Goal: Task Accomplishment & Management: Use online tool/utility

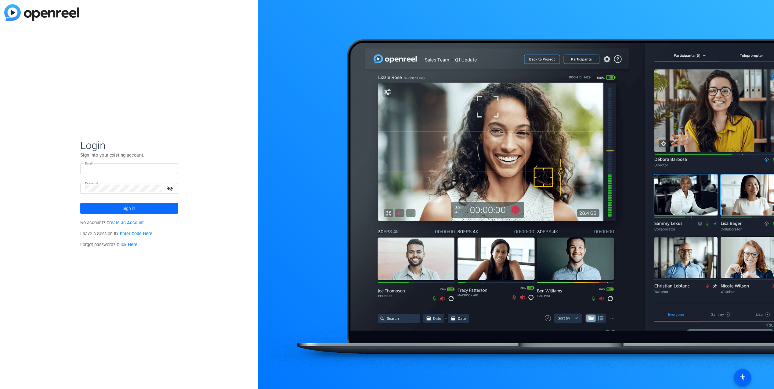
type input "[EMAIL_ADDRESS][DOMAIN_NAME]"
click at [122, 211] on span at bounding box center [129, 208] width 98 height 15
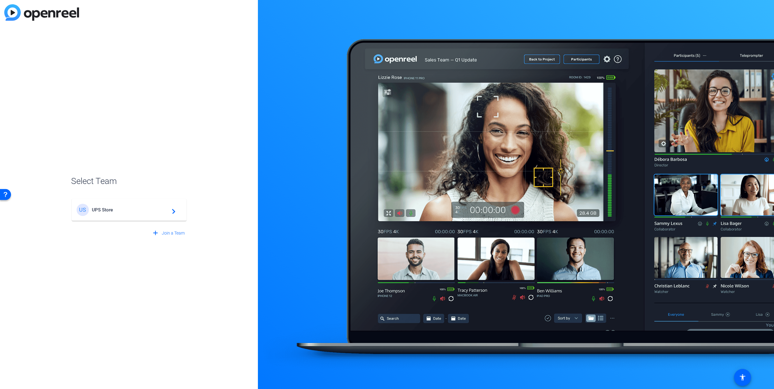
click at [118, 209] on span "UPS Store" at bounding box center [130, 209] width 76 height 5
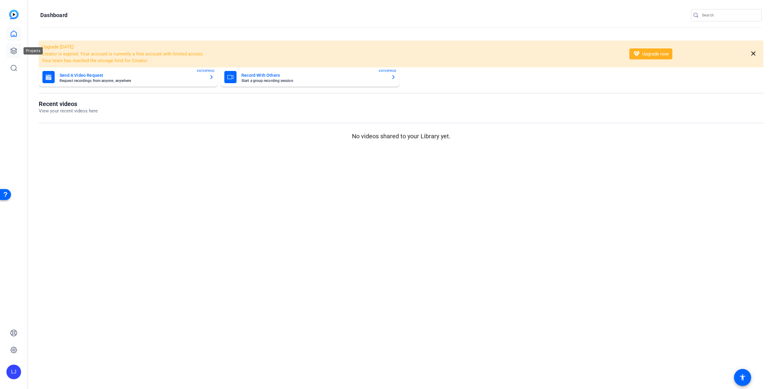
click at [14, 52] on icon at bounding box center [13, 50] width 7 height 7
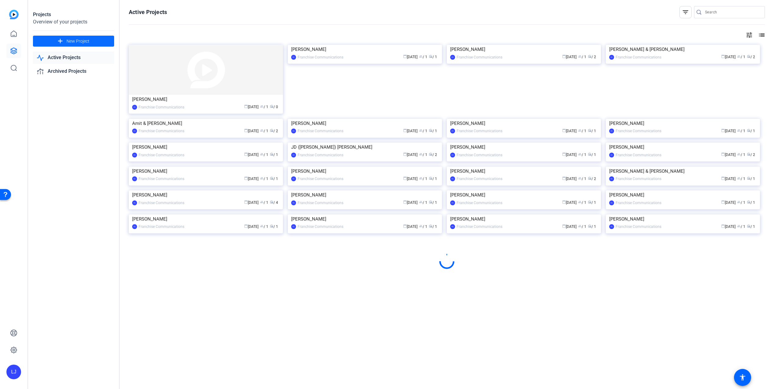
click at [74, 42] on span "New Project" at bounding box center [77, 41] width 23 height 6
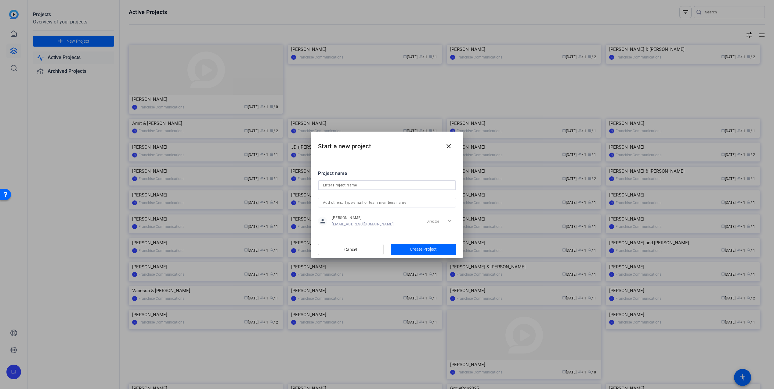
click at [348, 188] on input at bounding box center [387, 185] width 128 height 7
type input "L"
type input "[PERSON_NAME] project"
click at [400, 202] on input "text" at bounding box center [387, 202] width 128 height 7
type input "l"
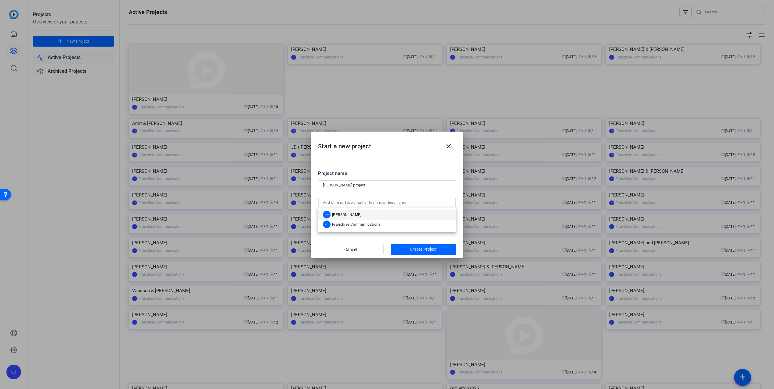
click at [385, 202] on input "text" at bounding box center [387, 202] width 128 height 7
paste input "[PERSON_NAME] <[EMAIL_ADDRESS][DOMAIN_NAME]>"
drag, startPoint x: 348, startPoint y: 202, endPoint x: 337, endPoint y: 202, distance: 11.0
click at [314, 203] on mat-dialog-content "Project name [PERSON_NAME] project [PERSON_NAME] <[EMAIL_ADDRESS][DOMAIN_NAME]>…" at bounding box center [387, 198] width 153 height 85
click at [368, 204] on input "[EMAIL_ADDRESS][DOMAIN_NAME]>" at bounding box center [387, 202] width 128 height 7
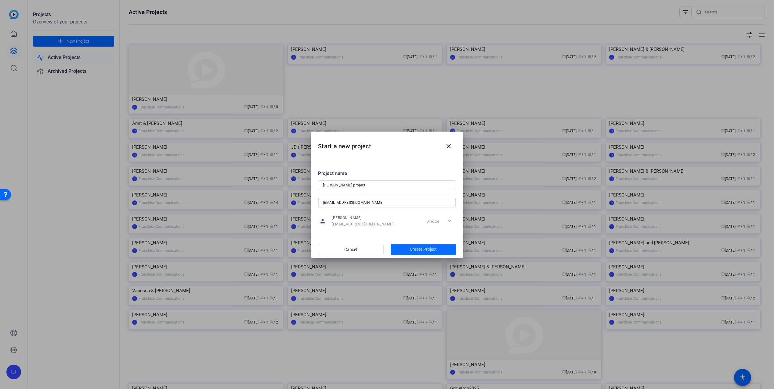
type input "[EMAIL_ADDRESS][DOMAIN_NAME]"
click at [413, 251] on span "Create Project" at bounding box center [423, 249] width 27 height 6
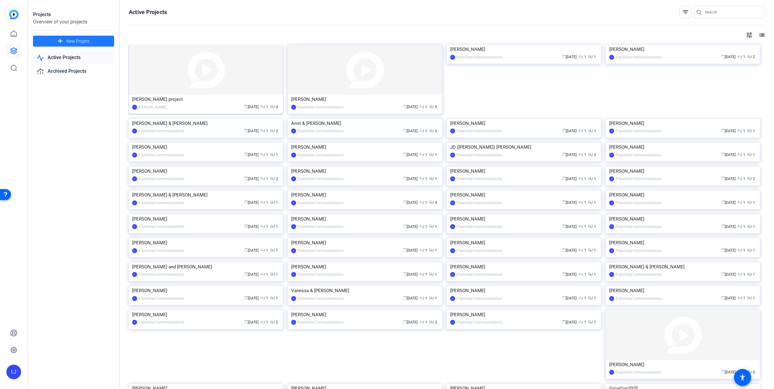
click at [162, 82] on img at bounding box center [206, 70] width 154 height 50
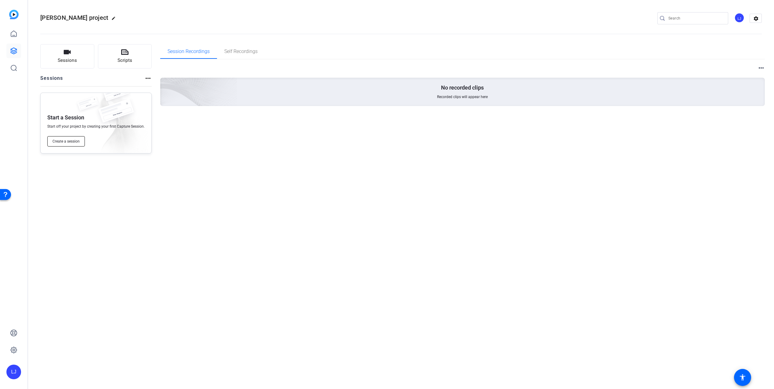
click at [65, 138] on button "Create a session" at bounding box center [66, 141] width 38 height 10
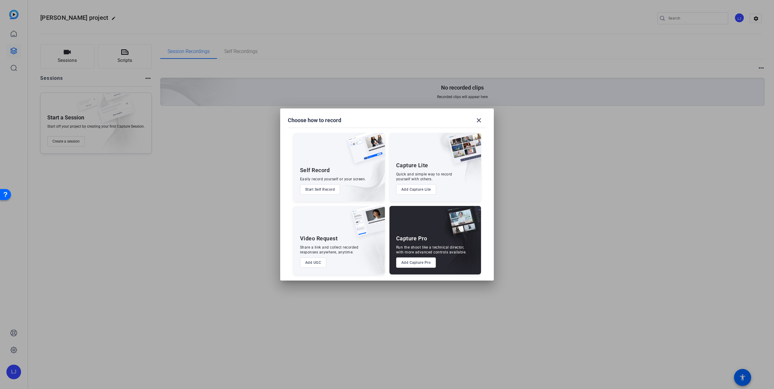
click at [402, 261] on button "Add Capture Pro" at bounding box center [416, 263] width 40 height 10
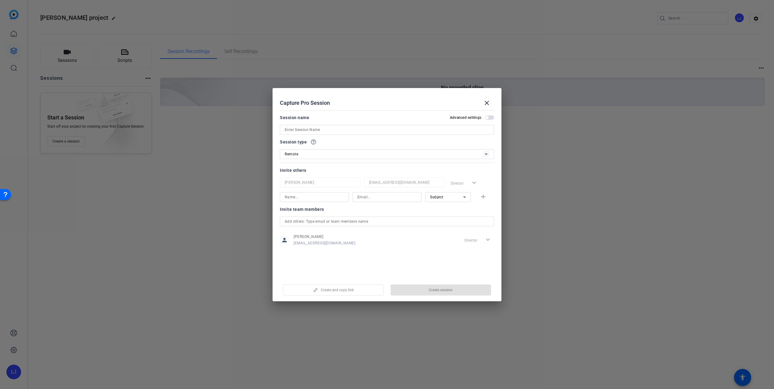
click at [319, 132] on input at bounding box center [387, 129] width 204 height 7
type input "[PERSON_NAME] 1"
click at [300, 197] on input at bounding box center [314, 197] width 59 height 7
type input "[PERSON_NAME]"
type input "[EMAIL_ADDRESS][DOMAIN_NAME]"
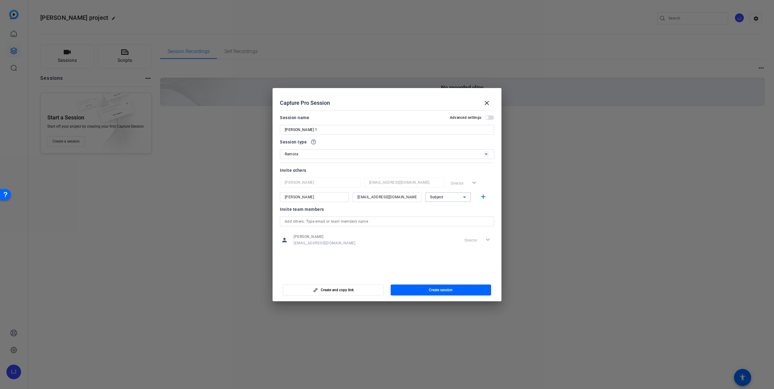
click at [447, 197] on div "Subject" at bounding box center [446, 197] width 33 height 8
click at [479, 197] on div at bounding box center [387, 194] width 774 height 389
click at [484, 197] on mat-icon "add" at bounding box center [483, 197] width 8 height 8
click at [313, 210] on input at bounding box center [314, 211] width 59 height 7
click at [456, 199] on span "Subject" at bounding box center [456, 198] width 12 height 4
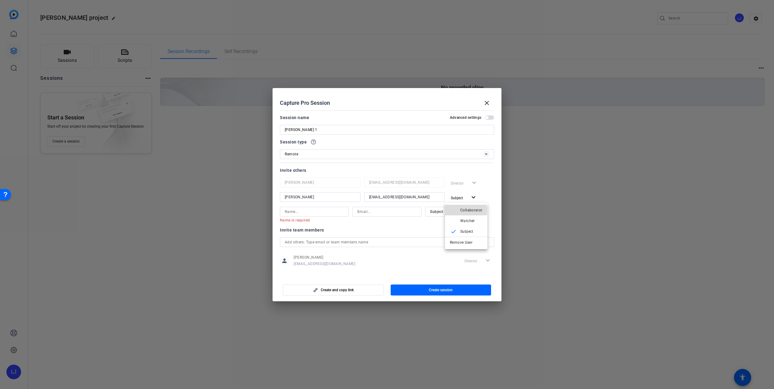
click at [456, 210] on mat-icon "check" at bounding box center [453, 209] width 7 height 7
click at [419, 232] on div "Invite team members" at bounding box center [387, 230] width 214 height 7
click at [326, 243] on input "text" at bounding box center [387, 242] width 204 height 7
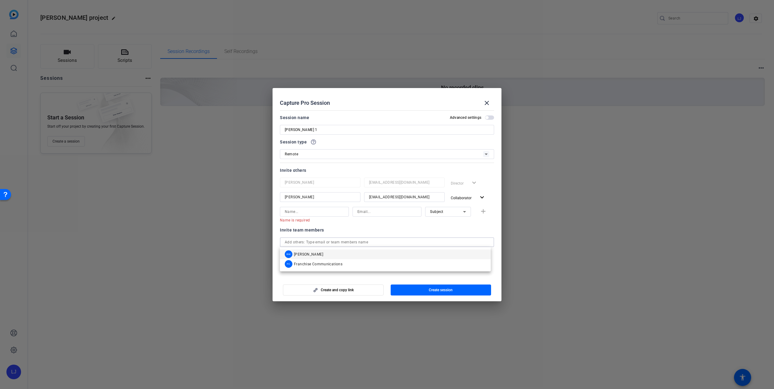
click at [364, 232] on div "Invite team members" at bounding box center [387, 230] width 214 height 7
click at [485, 119] on span "button" at bounding box center [489, 118] width 9 height 4
click at [488, 156] on div "Remote" at bounding box center [387, 154] width 214 height 10
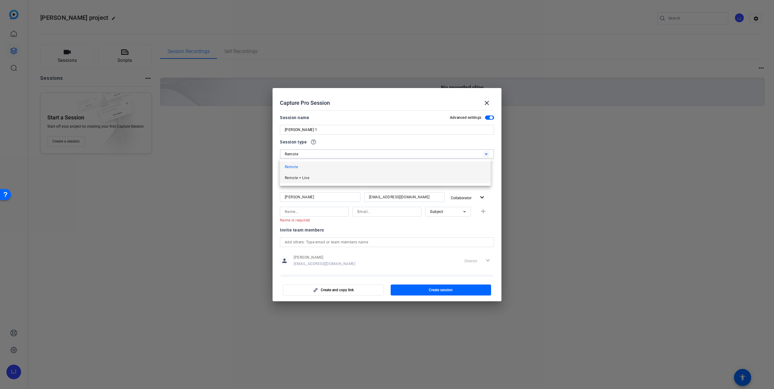
click at [443, 179] on mat-option "Remote + Live" at bounding box center [385, 178] width 211 height 11
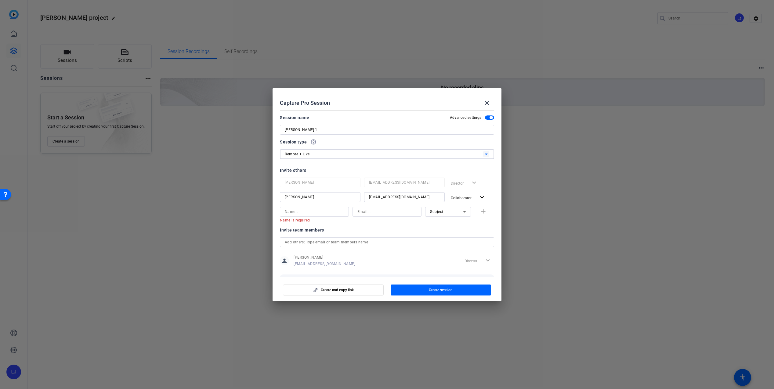
click at [418, 289] on span "button" at bounding box center [440, 290] width 101 height 15
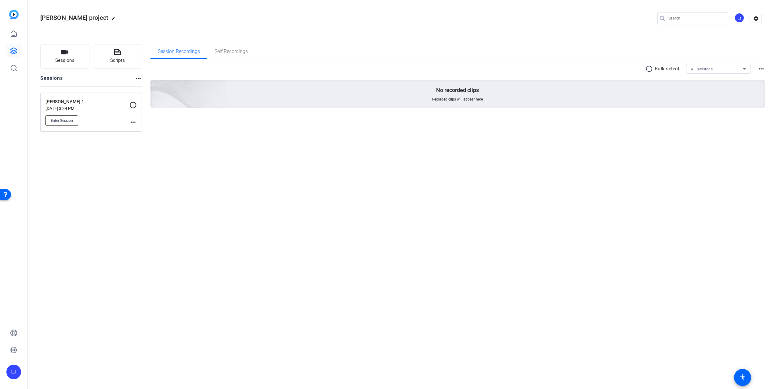
click at [68, 121] on span "Enter Session" at bounding box center [62, 120] width 22 height 5
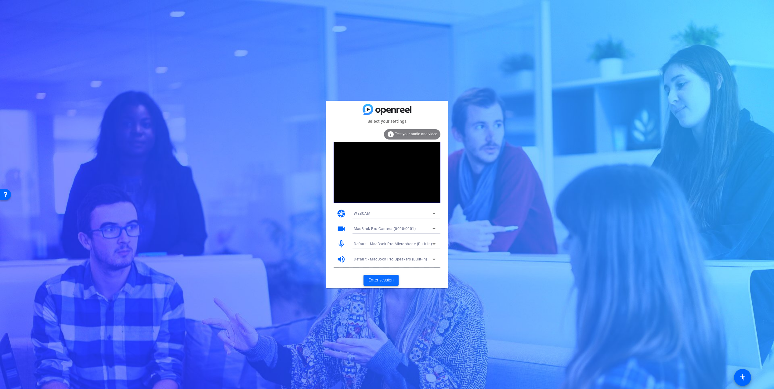
click at [391, 283] on span "Enter session" at bounding box center [380, 280] width 25 height 6
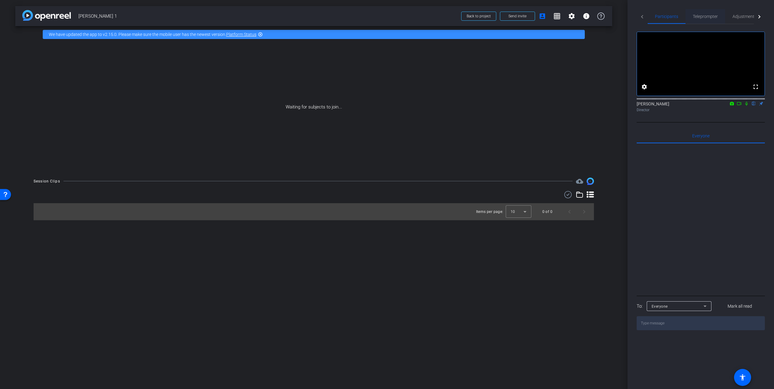
click at [707, 18] on span "Teleprompter" at bounding box center [704, 16] width 25 height 4
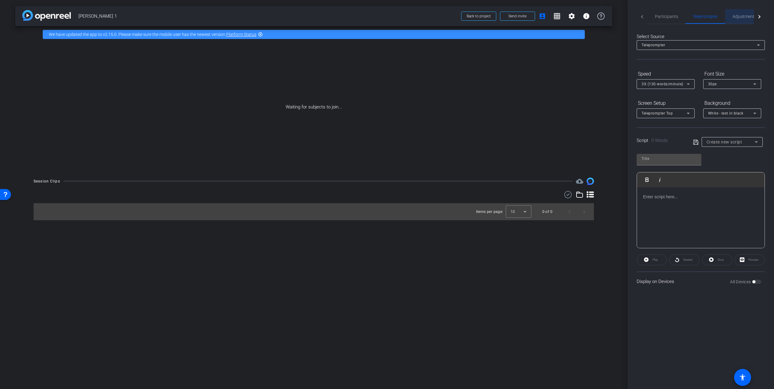
click at [738, 19] on span "Adjustments" at bounding box center [744, 16] width 24 height 15
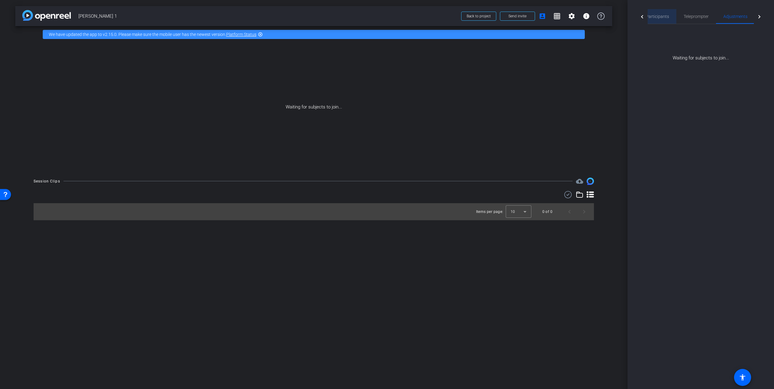
click at [660, 16] on span "Participants" at bounding box center [656, 16] width 23 height 4
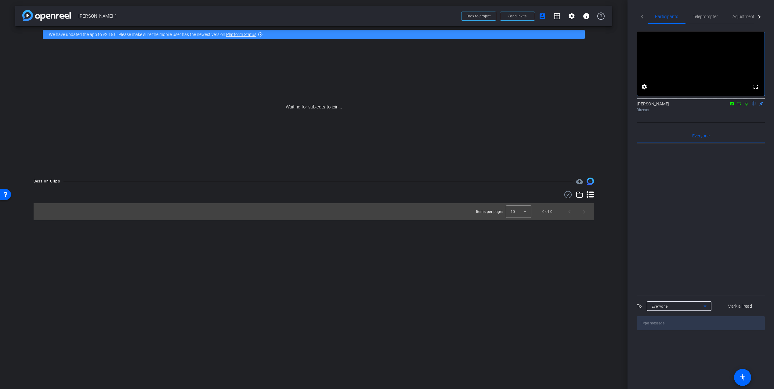
click at [703, 310] on icon at bounding box center [704, 306] width 7 height 7
click at [676, 339] on mat-option "[PERSON_NAME]" at bounding box center [679, 337] width 65 height 10
click at [659, 138] on span "Everyone 0" at bounding box center [659, 136] width 17 height 4
click at [705, 138] on span "Lucas Chyma 0" at bounding box center [713, 136] width 32 height 4
click at [516, 14] on span "Send invite" at bounding box center [517, 16] width 18 height 5
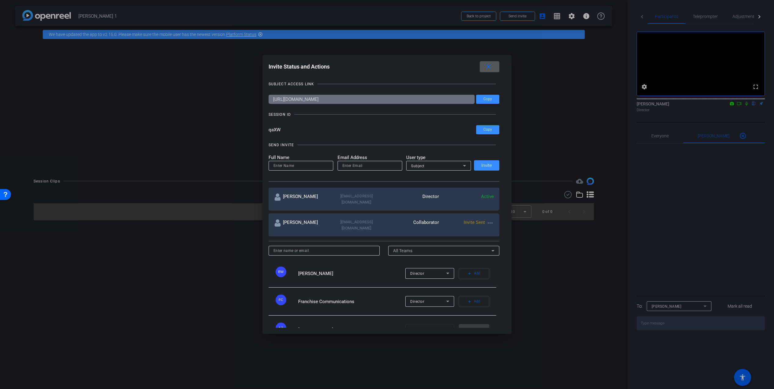
click at [494, 68] on span at bounding box center [489, 66] width 20 height 15
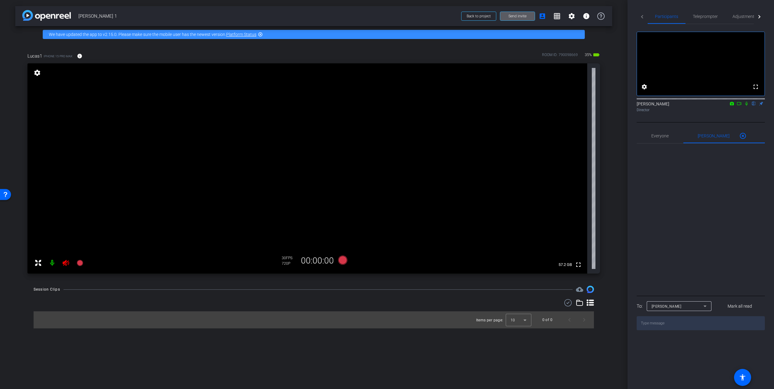
click at [52, 263] on mat-icon at bounding box center [52, 263] width 12 height 12
click at [66, 264] on icon at bounding box center [66, 263] width 6 height 6
click at [56, 264] on mat-icon at bounding box center [52, 263] width 12 height 12
click at [52, 264] on mat-icon at bounding box center [52, 263] width 12 height 12
click at [65, 264] on icon at bounding box center [66, 263] width 6 height 6
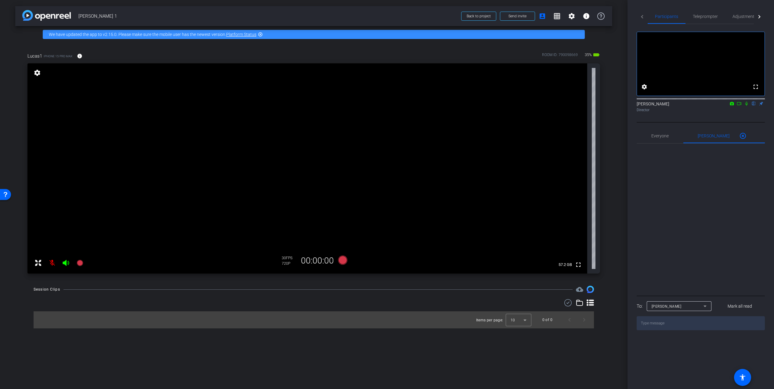
click at [54, 264] on mat-icon at bounding box center [52, 263] width 12 height 12
click at [66, 265] on icon at bounding box center [66, 263] width 6 height 6
click at [740, 16] on span "Adjustments" at bounding box center [744, 16] width 24 height 4
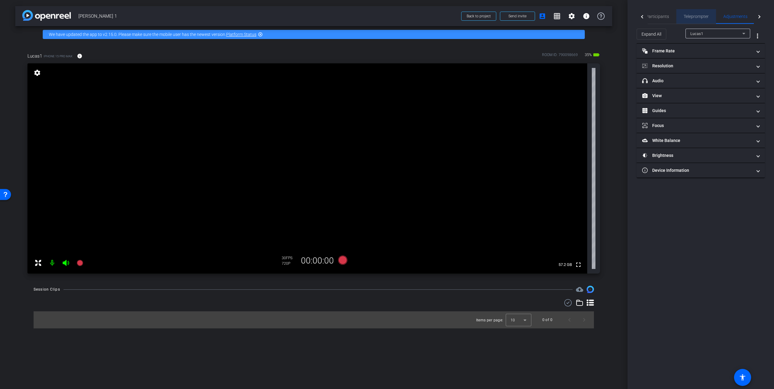
click at [708, 17] on div "Teleprompter" at bounding box center [696, 16] width 40 height 15
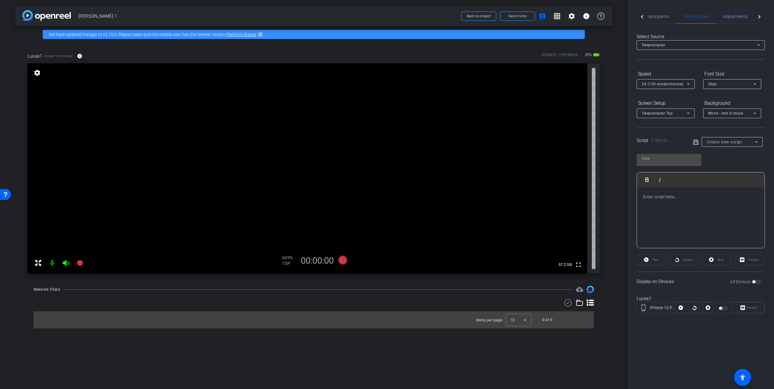
click at [733, 17] on span "Adjustments" at bounding box center [735, 16] width 24 height 4
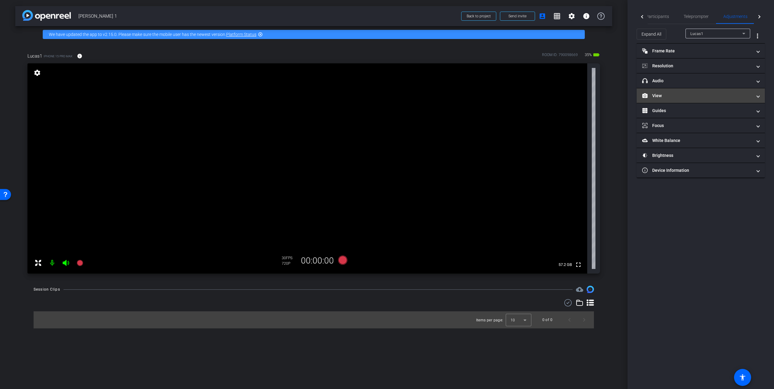
click at [686, 97] on mat-panel-title "View" at bounding box center [697, 96] width 110 height 6
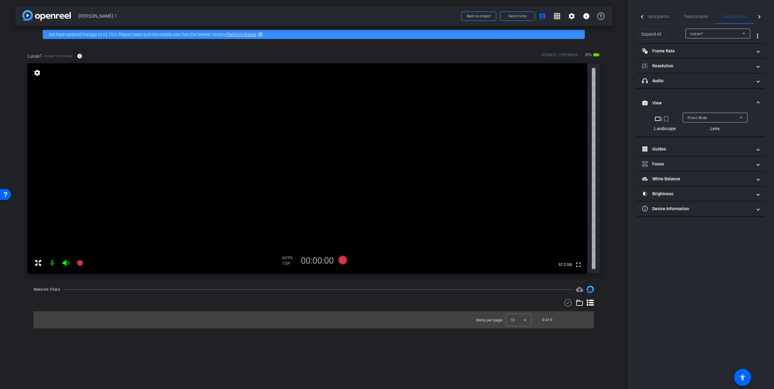
click at [702, 115] on div "Front Wide" at bounding box center [713, 118] width 52 height 8
click at [704, 129] on span "Back Wide" at bounding box center [697, 129] width 20 height 7
click at [686, 52] on mat-panel-title "Frame Rate Frame Rate" at bounding box center [697, 51] width 110 height 6
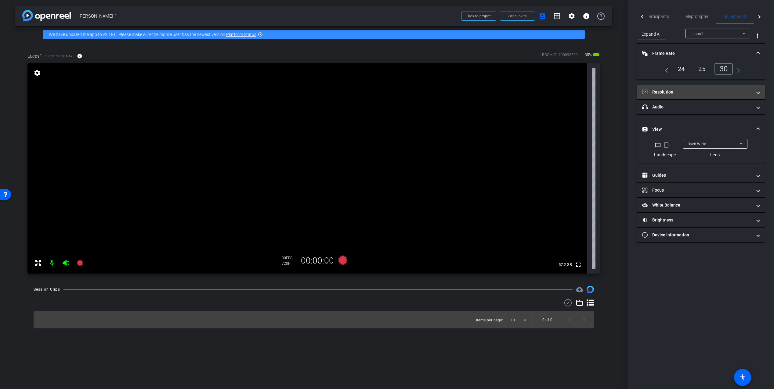
click at [674, 87] on mat-expansion-panel-header "Resolution" at bounding box center [700, 92] width 128 height 15
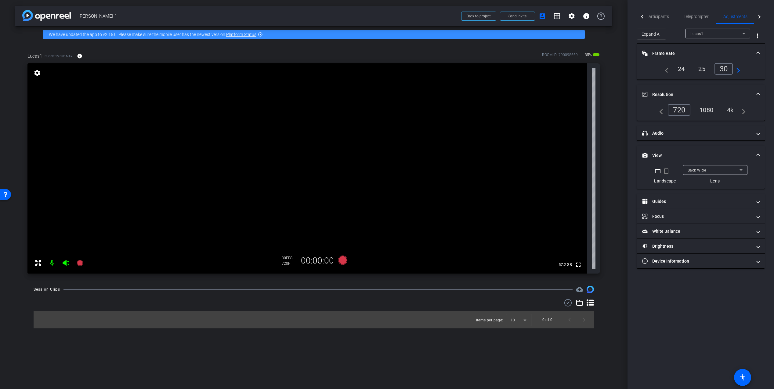
click at [709, 111] on div "1080" at bounding box center [706, 110] width 23 height 10
click at [680, 134] on mat-panel-title "headphone icon Audio" at bounding box center [697, 133] width 110 height 6
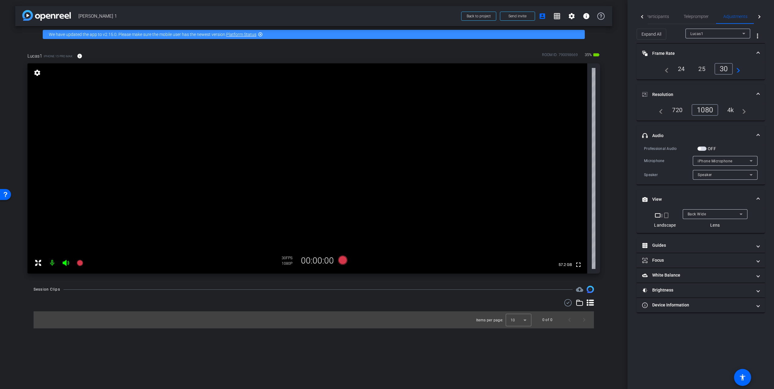
click at [693, 137] on mat-panel-title "headphone icon Audio" at bounding box center [697, 136] width 110 height 6
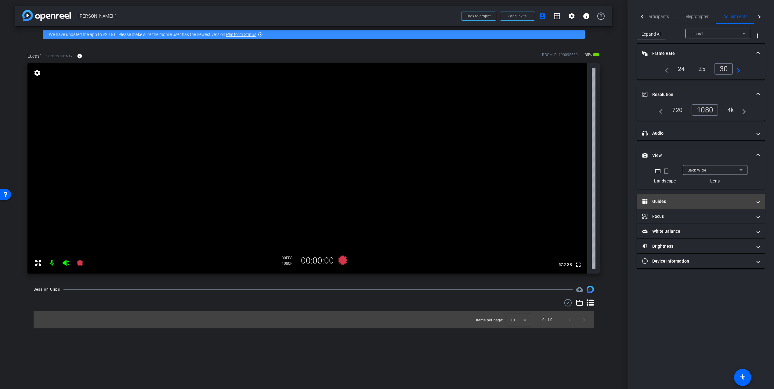
click at [673, 199] on mat-panel-title "Guides" at bounding box center [697, 202] width 110 height 6
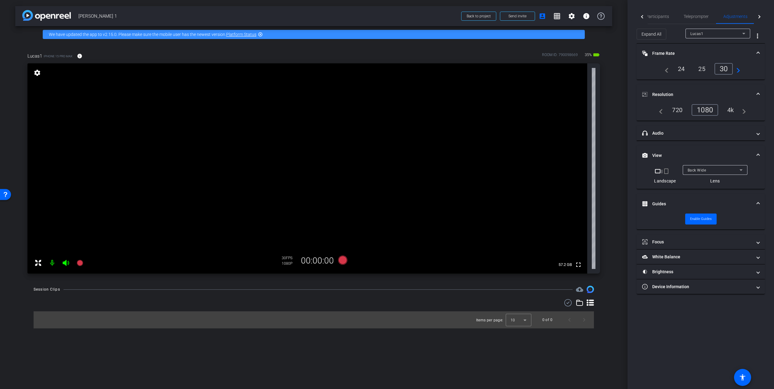
click at [677, 209] on mat-expansion-panel-header "Guides" at bounding box center [700, 204] width 128 height 20
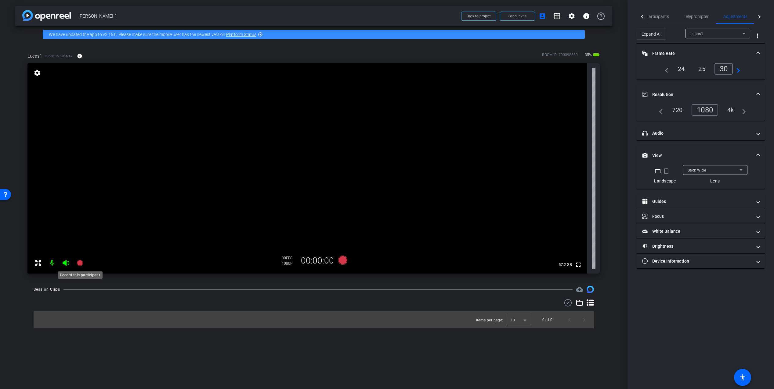
click at [80, 264] on icon at bounding box center [80, 263] width 6 height 6
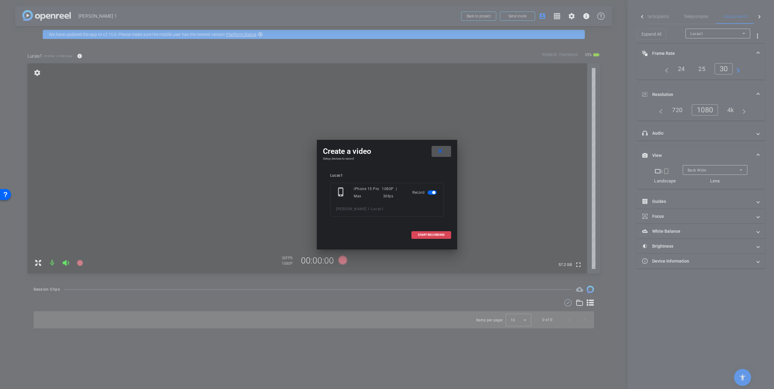
click at [416, 239] on span at bounding box center [430, 235] width 39 height 15
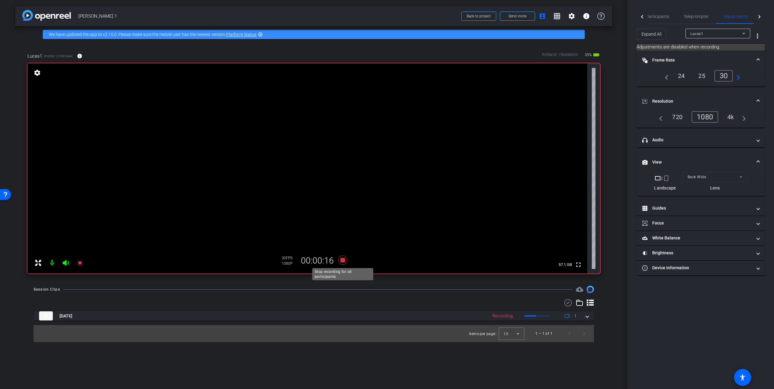
click at [341, 261] on icon at bounding box center [342, 260] width 9 height 9
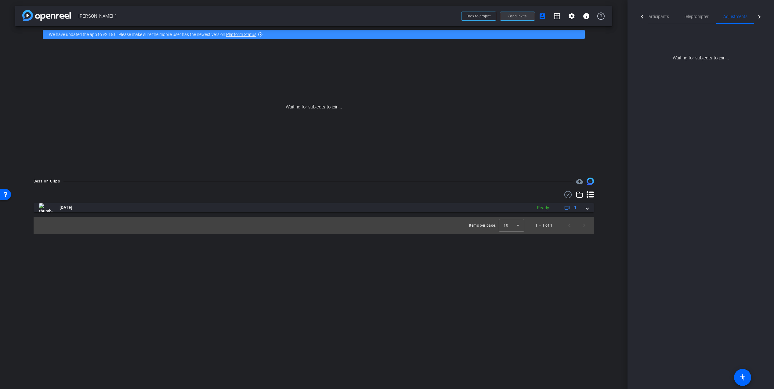
click at [512, 16] on span "Send invite" at bounding box center [517, 16] width 18 height 5
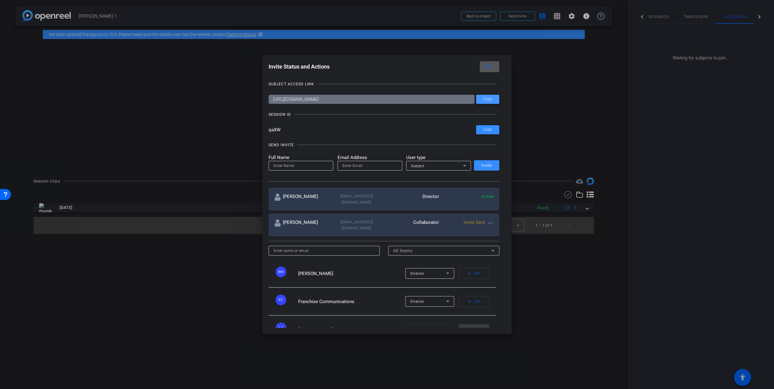
click at [480, 102] on span at bounding box center [487, 99] width 23 height 15
click at [484, 129] on span "Copy" at bounding box center [487, 129] width 9 height 5
click at [490, 65] on mat-icon "close" at bounding box center [488, 67] width 8 height 8
